Goal: Transaction & Acquisition: Purchase product/service

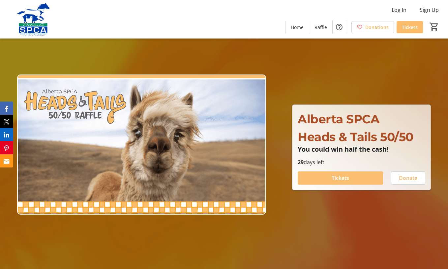
click at [332, 175] on span "Tickets" at bounding box center [339, 178] width 17 height 8
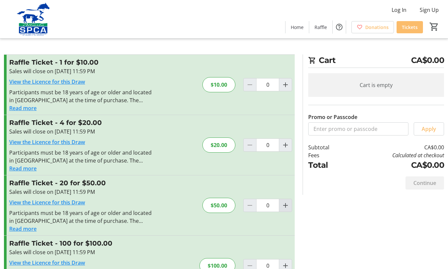
click at [286, 207] on mat-icon "Increment by one" at bounding box center [285, 205] width 8 height 8
type input "1"
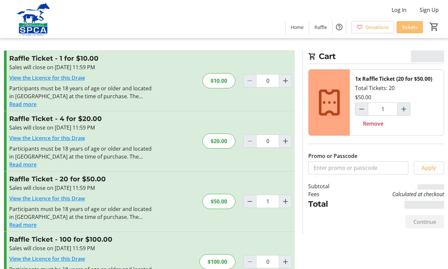
scroll to position [35, 0]
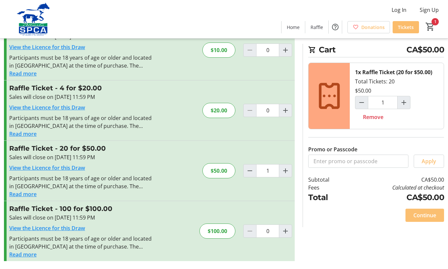
click at [421, 213] on span "Continue" at bounding box center [424, 215] width 23 height 8
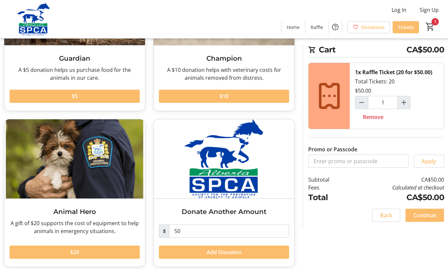
scroll to position [114, 0]
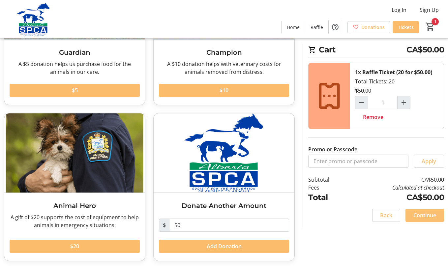
click at [424, 214] on span "Continue" at bounding box center [424, 215] width 23 height 8
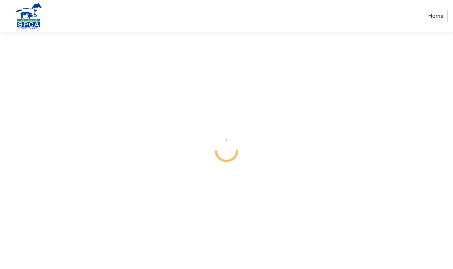
select select "CA"
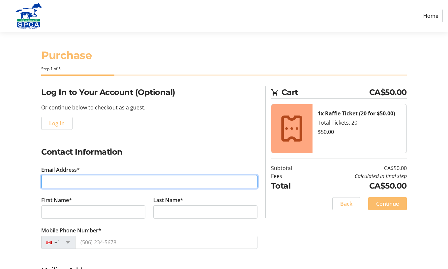
click at [95, 178] on input "Email Address*" at bounding box center [149, 181] width 216 height 13
type input "[EMAIL_ADDRESS][PERSON_NAME][DOMAIN_NAME]"
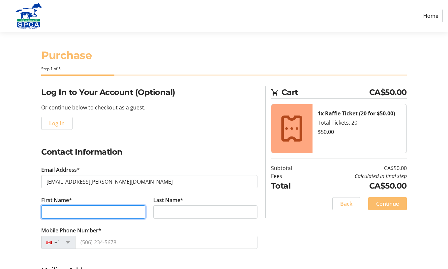
type input "[PERSON_NAME]"
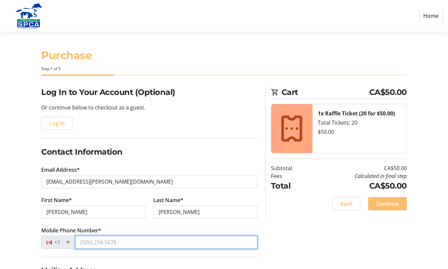
type input "[PHONE_NUMBER]"
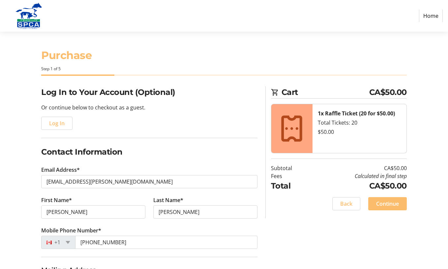
type input "[STREET_ADDRESS]"
type input "St. [PERSON_NAME]"
select select "AB"
type input "T8N 5W6"
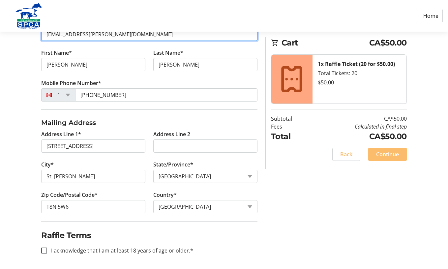
scroll to position [149, 0]
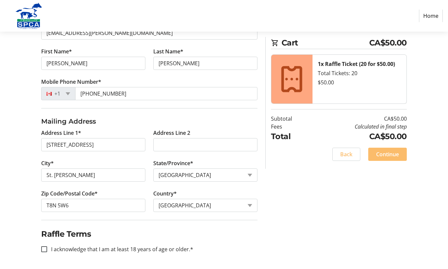
click at [90, 251] on label "I acknowledge that I am at least 18 years of age or older.*" at bounding box center [120, 249] width 146 height 8
click at [47, 251] on input "I acknowledge that I am at least 18 years of age or older.*" at bounding box center [44, 249] width 6 height 6
checkbox input "true"
click at [387, 155] on span "Continue" at bounding box center [387, 154] width 23 height 8
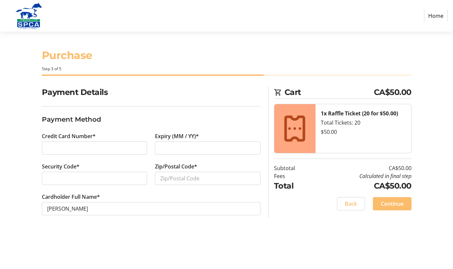
click at [78, 143] on div at bounding box center [94, 147] width 105 height 13
click at [170, 178] on input "Zip/Postal Code*" at bounding box center [207, 178] width 105 height 13
type input "t8n5w6"
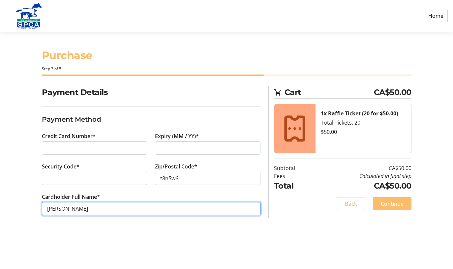
click at [64, 207] on input "[PERSON_NAME]" at bounding box center [151, 208] width 218 height 13
type input "[PERSON_NAME]"
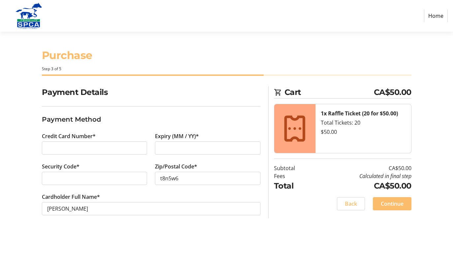
click at [390, 204] on span "Continue" at bounding box center [391, 204] width 23 height 8
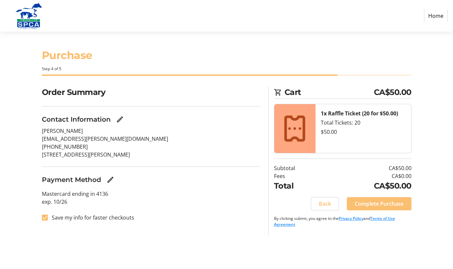
click at [383, 208] on span at bounding box center [378, 204] width 65 height 16
